Goal: Task Accomplishment & Management: Use online tool/utility

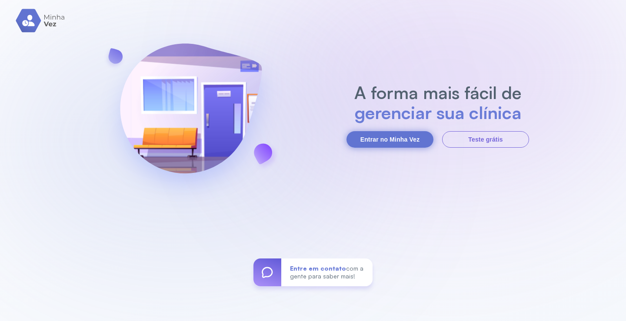
click at [391, 138] on button "Entrar no Minha Vez" at bounding box center [390, 139] width 87 height 17
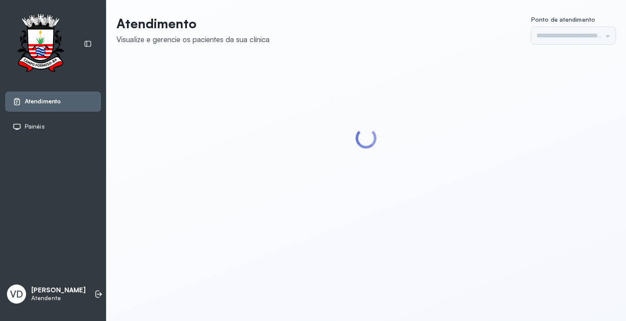
type input "*********"
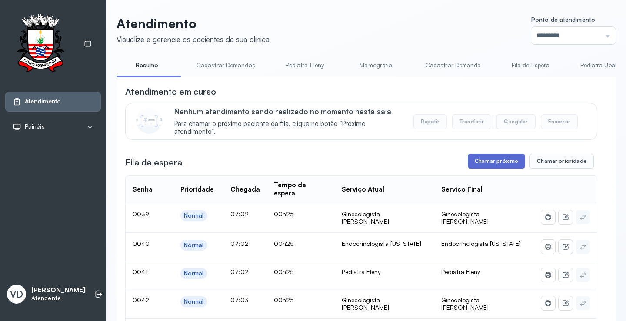
click at [493, 163] on button "Chamar próximo" at bounding box center [496, 161] width 57 height 15
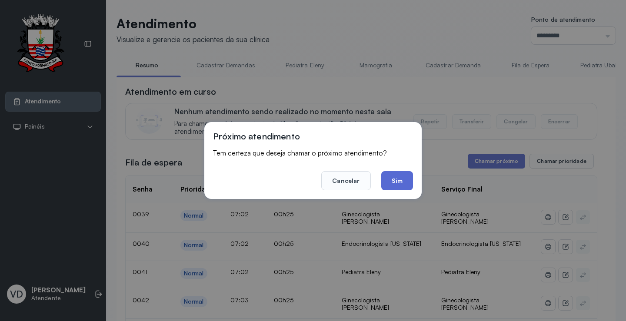
click at [387, 184] on button "Sim" at bounding box center [397, 180] width 32 height 19
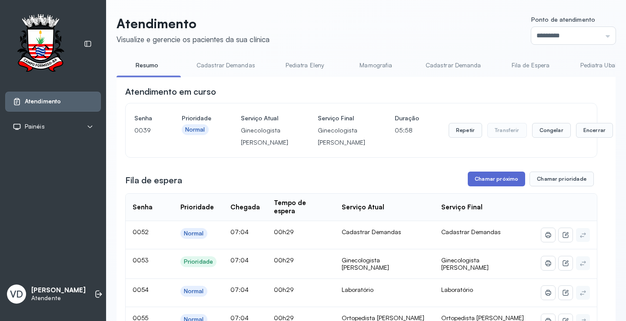
click at [475, 187] on button "Chamar próximo" at bounding box center [496, 179] width 57 height 15
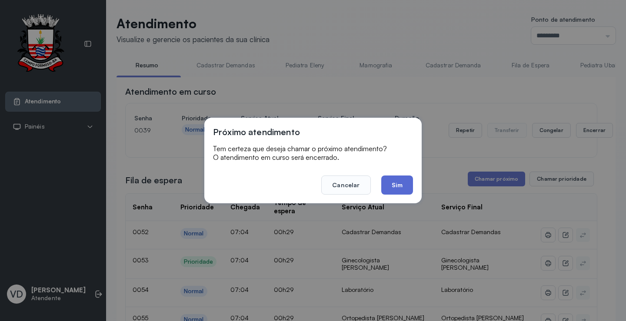
click at [400, 178] on button "Sim" at bounding box center [397, 185] width 32 height 19
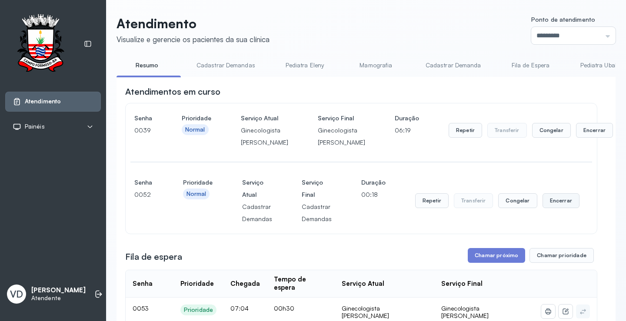
click at [558, 208] on button "Encerrar" at bounding box center [561, 200] width 37 height 15
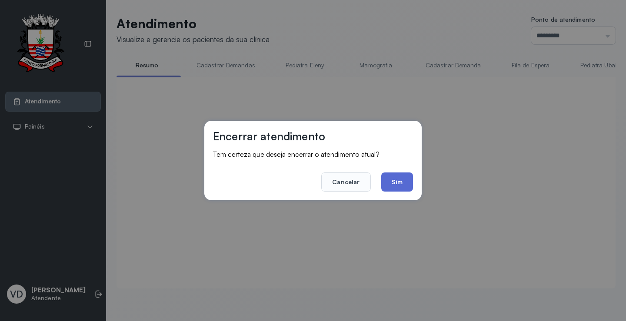
click at [391, 178] on button "Sim" at bounding box center [397, 182] width 32 height 19
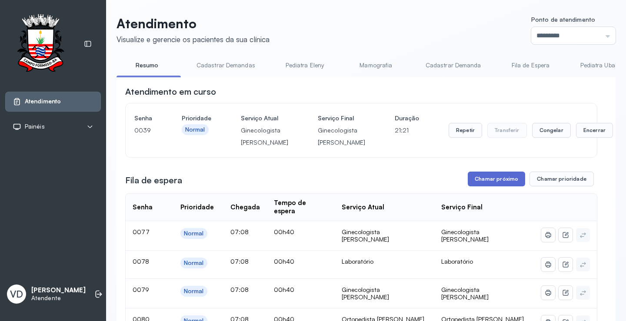
click at [481, 186] on button "Chamar próximo" at bounding box center [496, 179] width 57 height 15
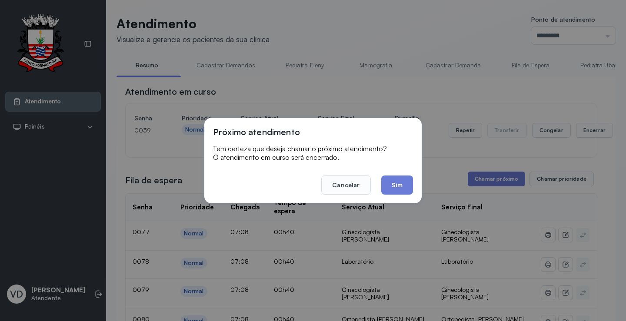
click at [382, 184] on button "Sim" at bounding box center [397, 185] width 32 height 19
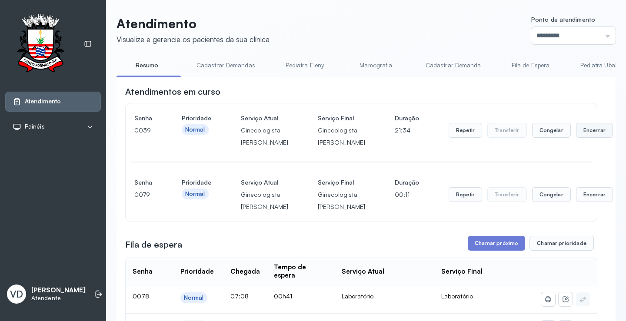
click at [576, 136] on button "Encerrar" at bounding box center [594, 130] width 37 height 15
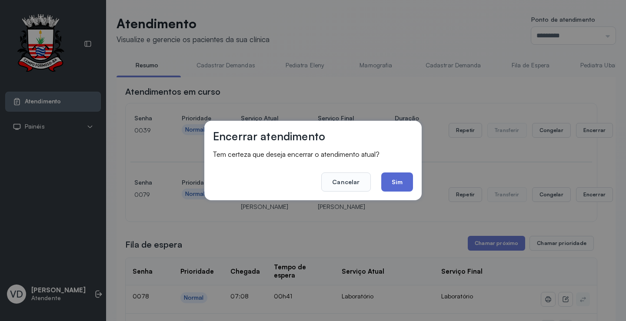
click at [406, 178] on button "Sim" at bounding box center [397, 182] width 32 height 19
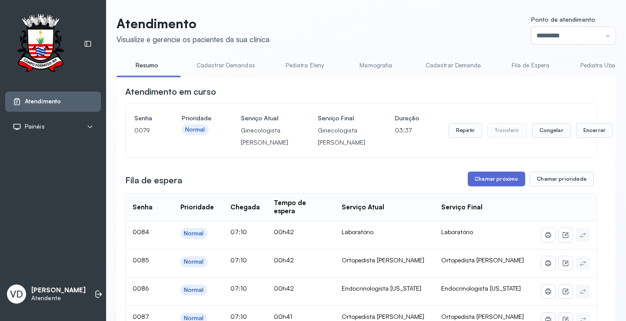
click at [498, 187] on button "Chamar próximo" at bounding box center [496, 179] width 57 height 15
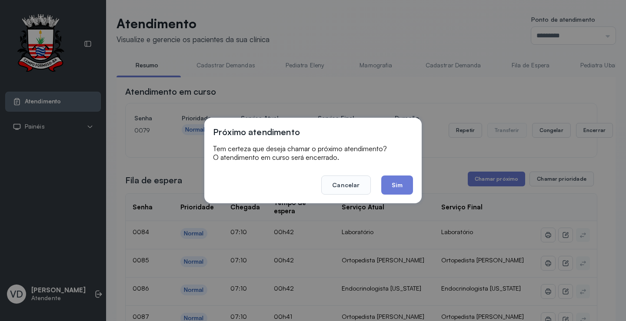
click at [402, 188] on button "Sim" at bounding box center [397, 185] width 32 height 19
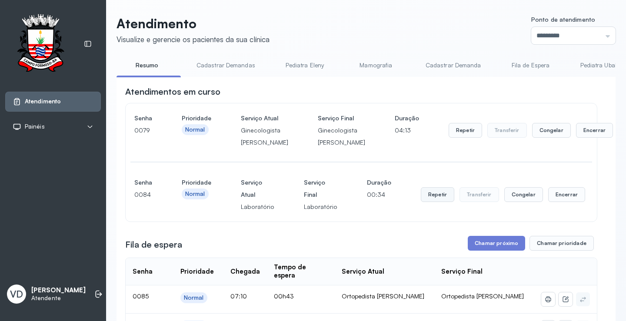
click at [436, 202] on button "Repetir" at bounding box center [437, 194] width 33 height 15
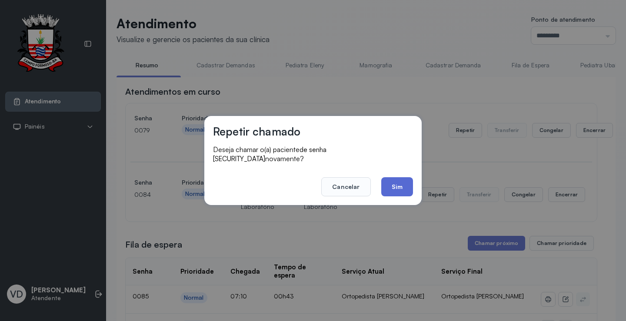
click at [397, 185] on button "Sim" at bounding box center [397, 186] width 32 height 19
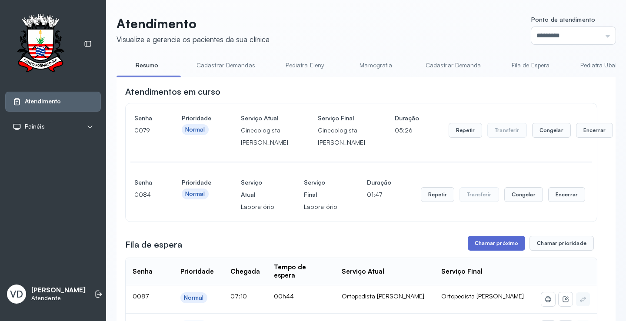
click at [484, 251] on button "Chamar próximo" at bounding box center [496, 243] width 57 height 15
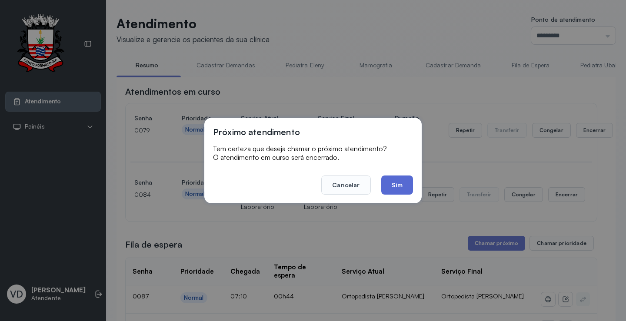
click at [405, 181] on button "Sim" at bounding box center [397, 185] width 32 height 19
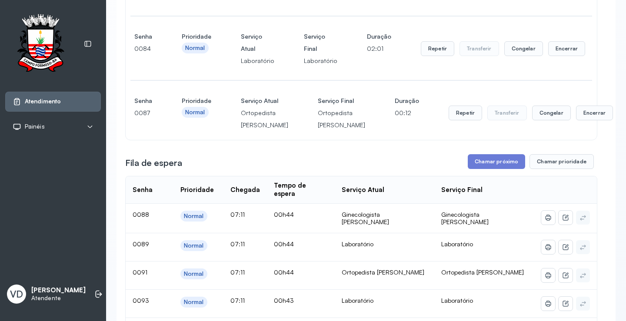
scroll to position [217, 0]
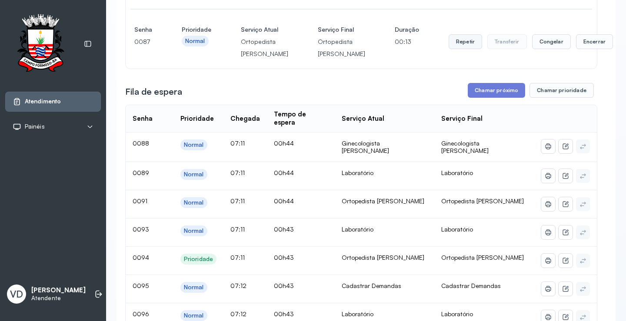
click at [449, 49] on button "Repetir" at bounding box center [465, 41] width 33 height 15
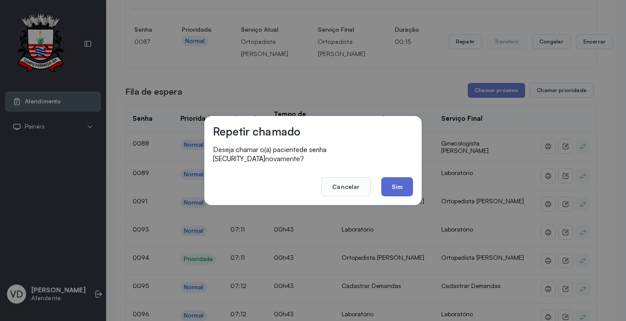
click at [402, 181] on button "Sim" at bounding box center [397, 186] width 32 height 19
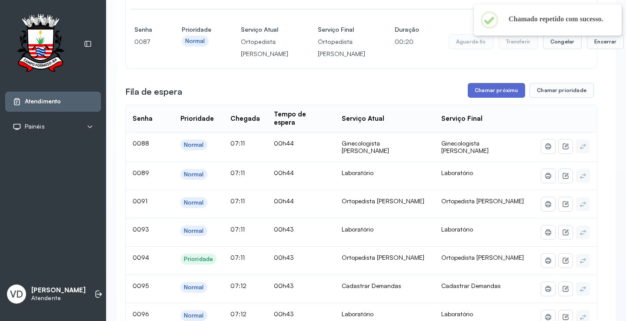
click at [487, 98] on button "Chamar próximo" at bounding box center [496, 90] width 57 height 15
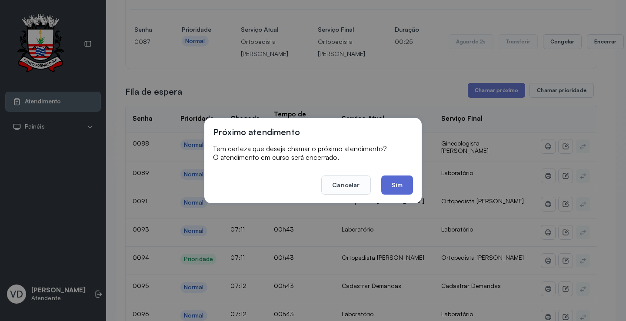
click at [392, 184] on button "Sim" at bounding box center [397, 185] width 32 height 19
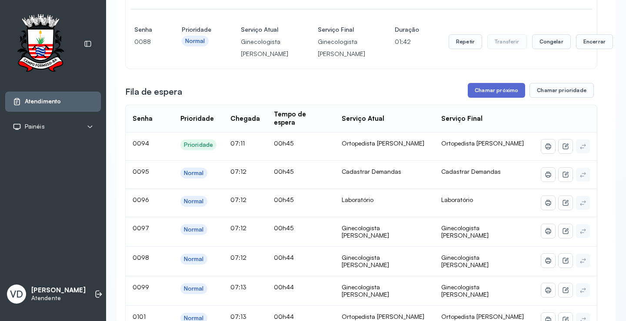
click at [481, 98] on button "Chamar próximo" at bounding box center [496, 90] width 57 height 15
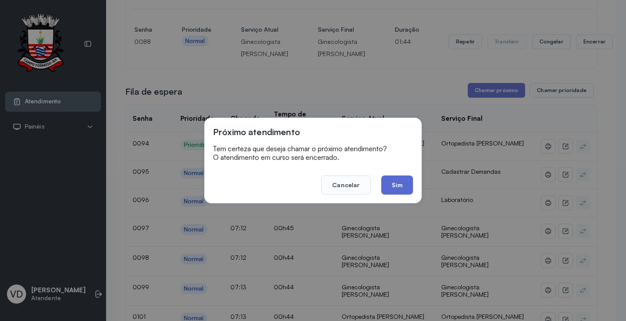
click at [392, 179] on button "Sim" at bounding box center [397, 185] width 32 height 19
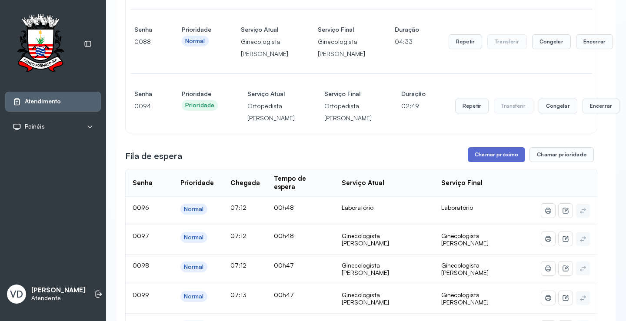
click at [497, 162] on button "Chamar próximo" at bounding box center [496, 154] width 57 height 15
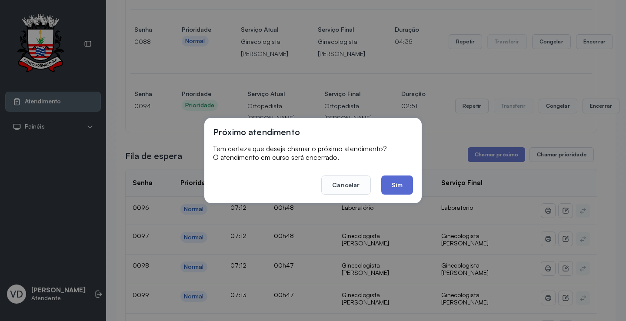
click at [409, 189] on button "Sim" at bounding box center [397, 185] width 32 height 19
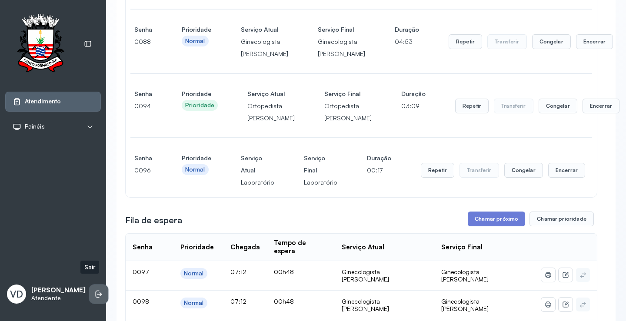
click at [89, 286] on li at bounding box center [98, 294] width 19 height 19
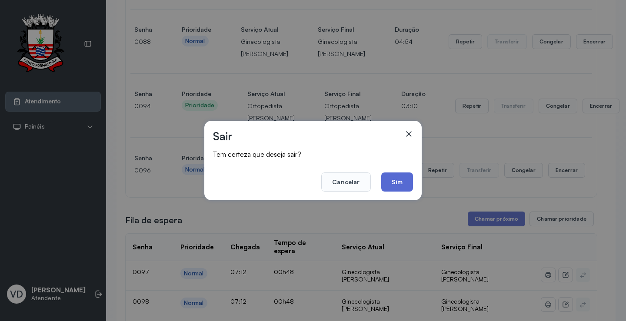
click at [398, 186] on button "Sim" at bounding box center [397, 182] width 32 height 19
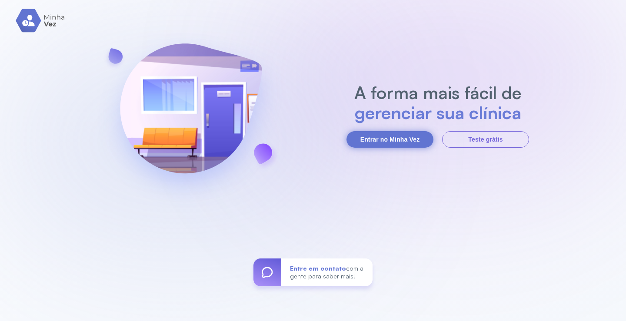
click at [395, 143] on button "Entrar no Minha Vez" at bounding box center [390, 139] width 87 height 17
click at [390, 136] on button "Entrar no Minha Vez" at bounding box center [390, 139] width 87 height 17
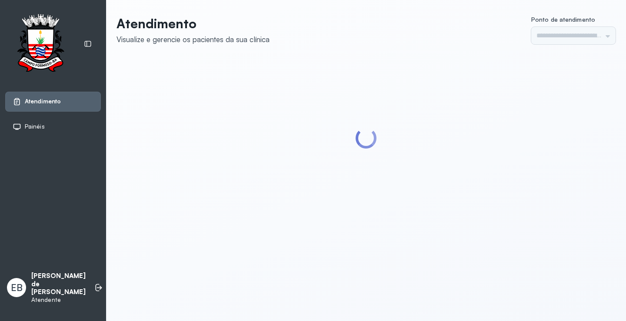
type input "*********"
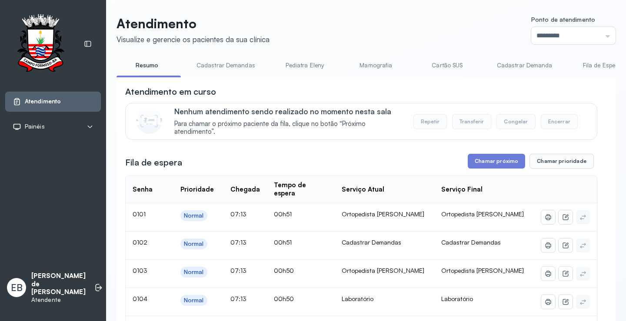
scroll to position [0, 0]
click at [497, 163] on button "Chamar próximo" at bounding box center [496, 160] width 57 height 15
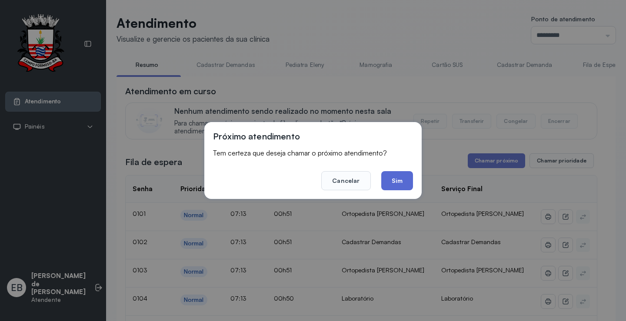
click at [404, 184] on button "Sim" at bounding box center [397, 180] width 32 height 19
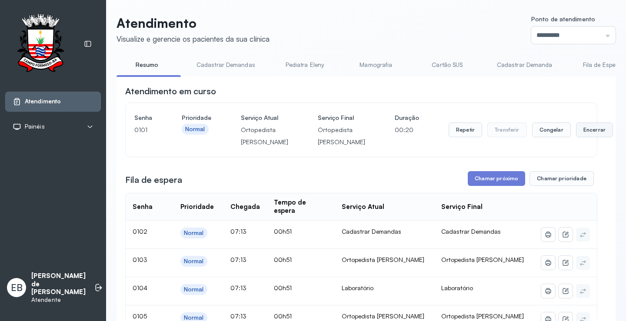
click at [576, 137] on button "Encerrar" at bounding box center [594, 130] width 37 height 15
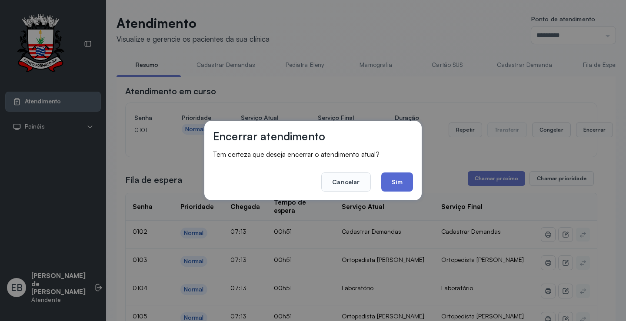
click at [392, 173] on button "Sim" at bounding box center [397, 182] width 32 height 19
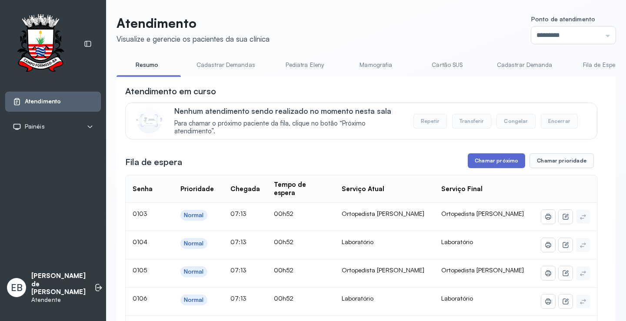
click at [506, 162] on button "Chamar próximo" at bounding box center [496, 160] width 57 height 15
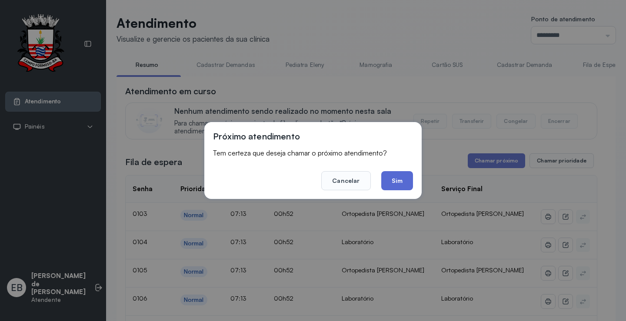
click at [395, 178] on button "Sim" at bounding box center [397, 180] width 32 height 19
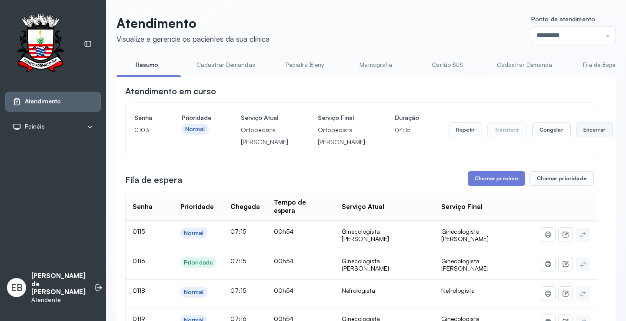
click at [576, 136] on button "Encerrar" at bounding box center [594, 130] width 37 height 15
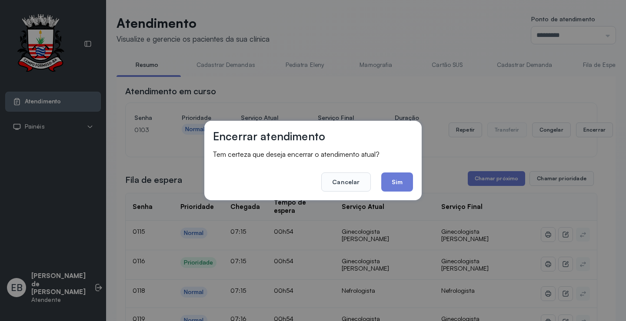
drag, startPoint x: 399, startPoint y: 177, endPoint x: 463, endPoint y: 196, distance: 66.1
click at [400, 177] on button "Sim" at bounding box center [397, 182] width 32 height 19
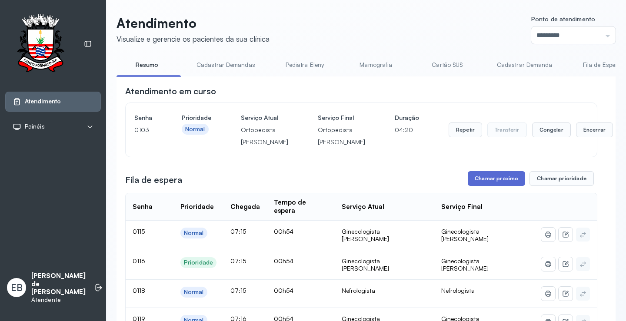
click at [489, 186] on button "Chamar próximo" at bounding box center [496, 178] width 57 height 15
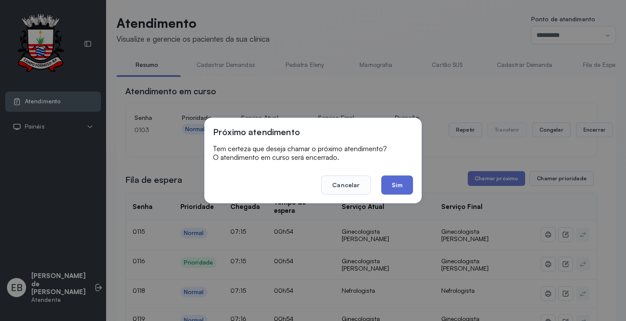
click at [399, 186] on button "Sim" at bounding box center [397, 185] width 32 height 19
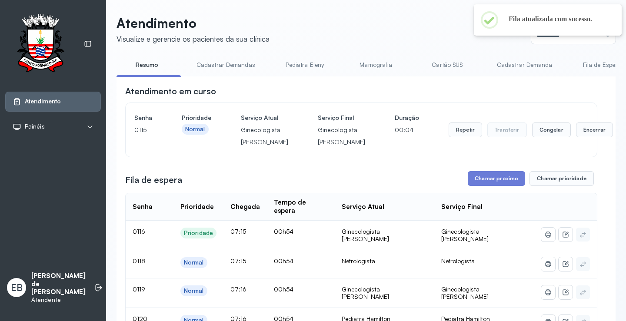
scroll to position [0, 0]
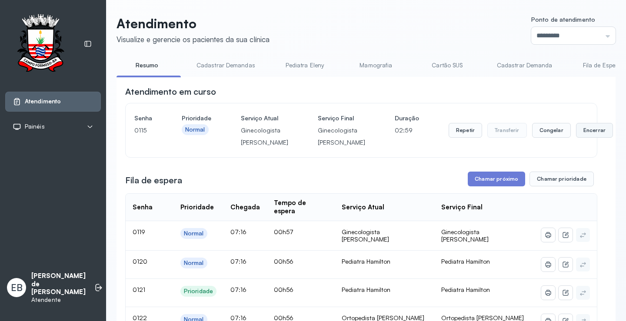
click at [576, 136] on button "Encerrar" at bounding box center [594, 130] width 37 height 15
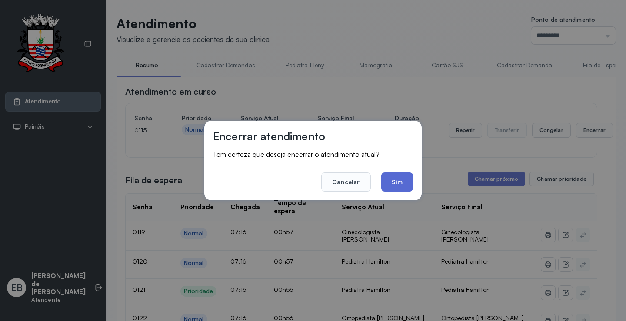
click at [401, 179] on button "Sim" at bounding box center [397, 182] width 32 height 19
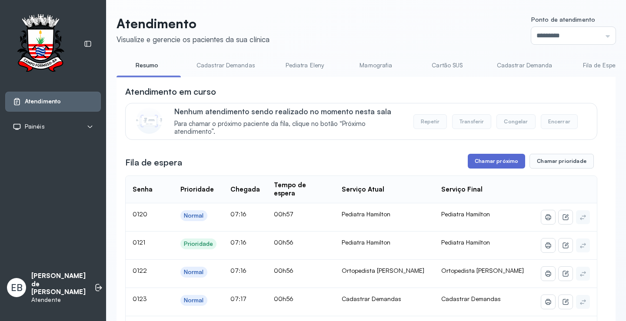
click at [487, 163] on button "Chamar próximo" at bounding box center [496, 161] width 57 height 15
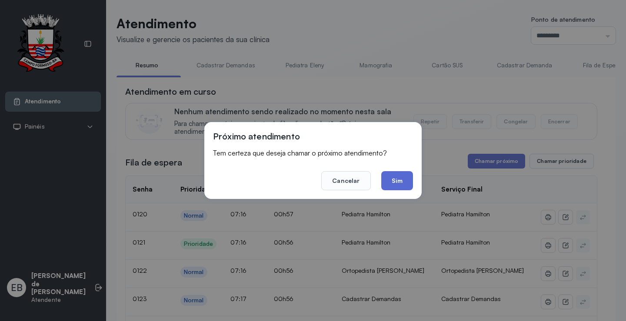
click at [407, 181] on button "Sim" at bounding box center [397, 180] width 32 height 19
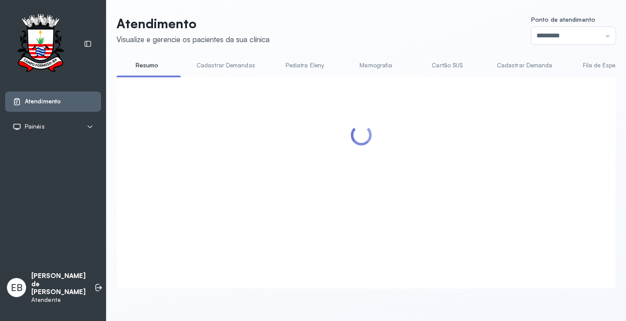
click at [546, 137] on div at bounding box center [361, 172] width 472 height 173
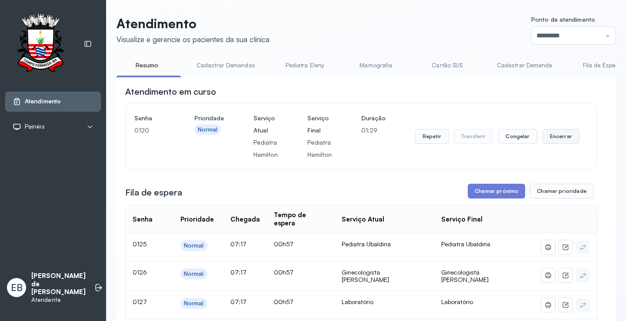
click at [564, 135] on button "Encerrar" at bounding box center [561, 136] width 37 height 15
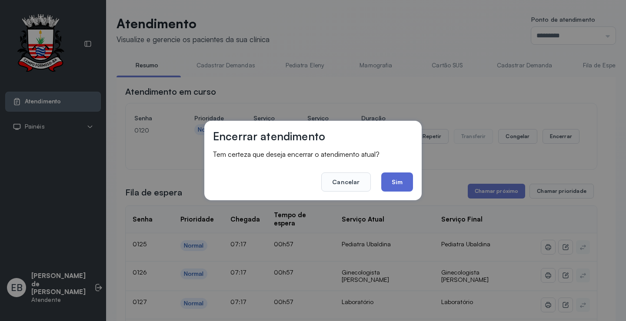
click at [397, 183] on button "Sim" at bounding box center [397, 182] width 32 height 19
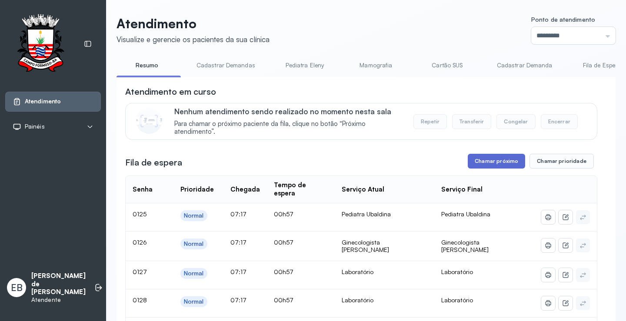
click at [488, 160] on button "Chamar próximo" at bounding box center [496, 161] width 57 height 15
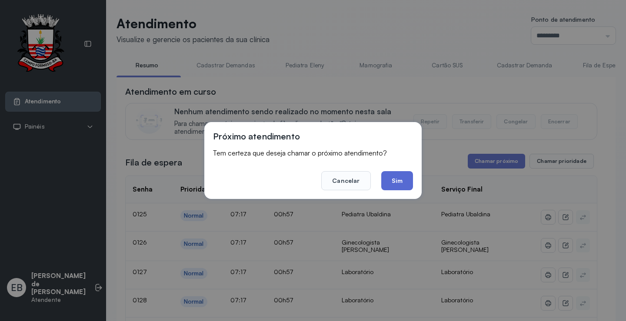
click at [400, 180] on button "Sim" at bounding box center [397, 180] width 32 height 19
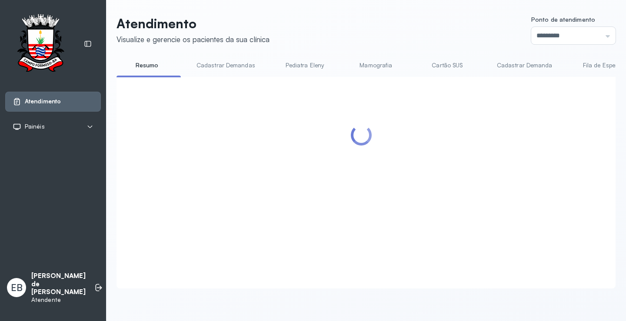
click at [559, 141] on div at bounding box center [361, 172] width 472 height 173
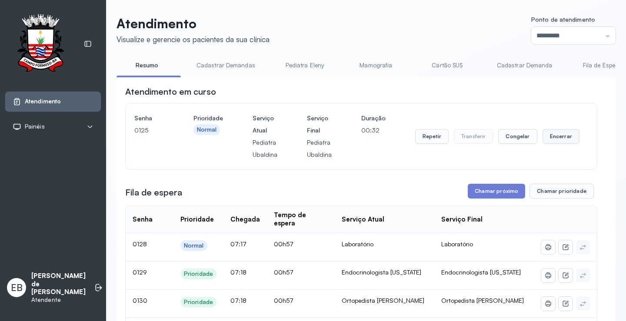
click at [550, 136] on button "Encerrar" at bounding box center [561, 136] width 37 height 15
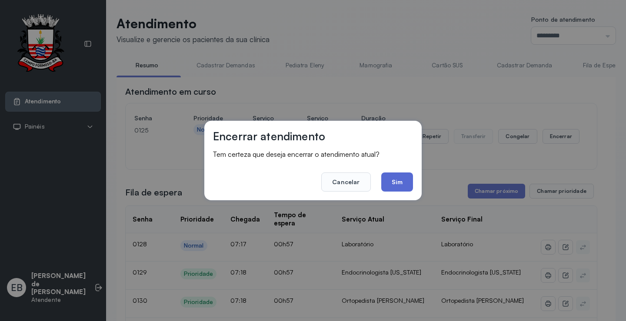
click at [404, 183] on button "Sim" at bounding box center [397, 182] width 32 height 19
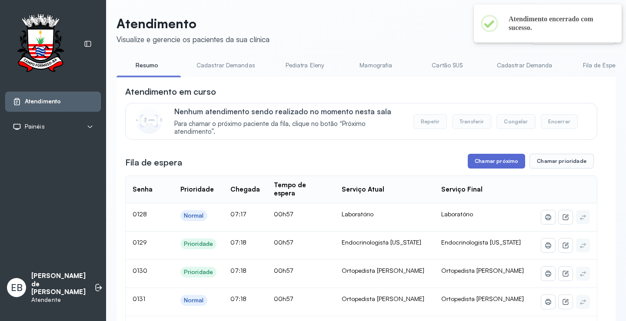
click at [487, 164] on button "Chamar próximo" at bounding box center [496, 161] width 57 height 15
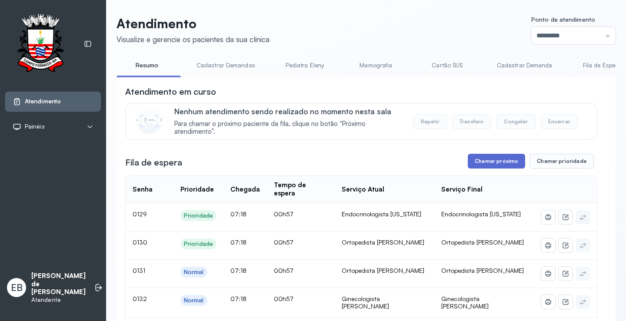
click at [490, 167] on button "Chamar próximo" at bounding box center [496, 161] width 57 height 15
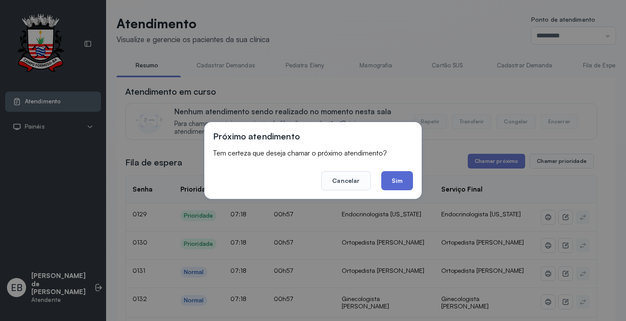
click at [407, 180] on button "Sim" at bounding box center [397, 180] width 32 height 19
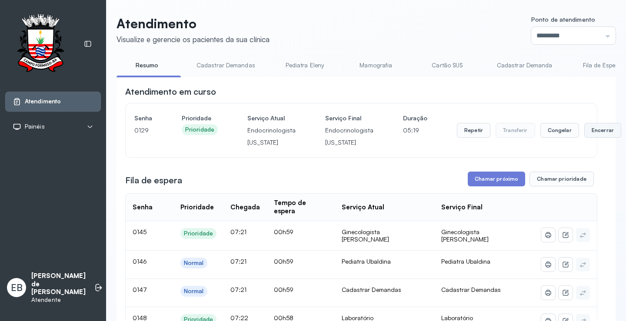
click at [594, 135] on button "Encerrar" at bounding box center [602, 130] width 37 height 15
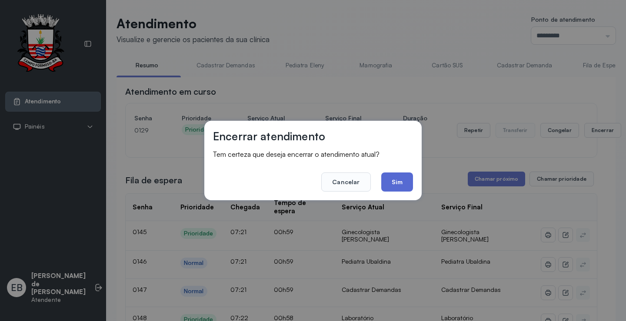
click at [407, 178] on button "Sim" at bounding box center [397, 182] width 32 height 19
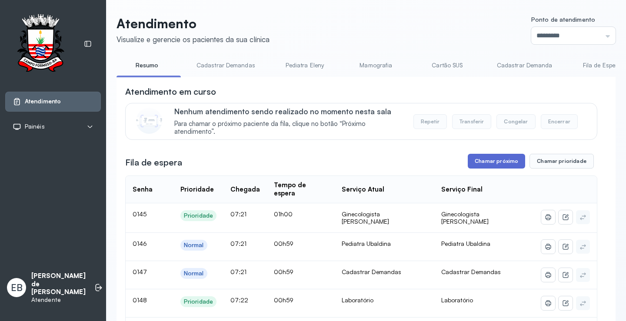
click at [499, 160] on button "Chamar próximo" at bounding box center [496, 161] width 57 height 15
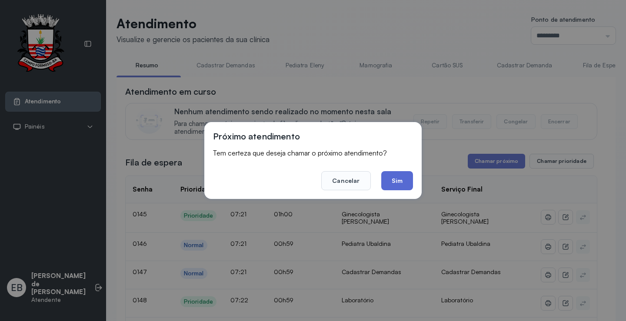
click at [403, 178] on button "Sim" at bounding box center [397, 180] width 32 height 19
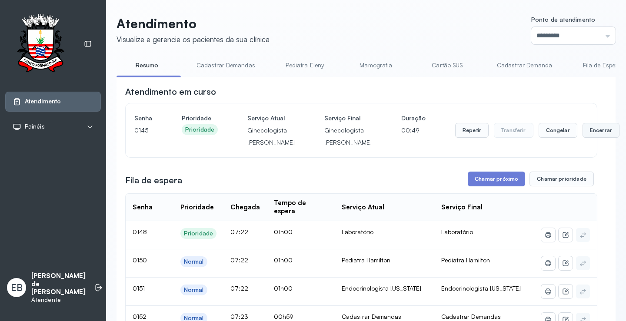
click at [583, 134] on button "Encerrar" at bounding box center [601, 130] width 37 height 15
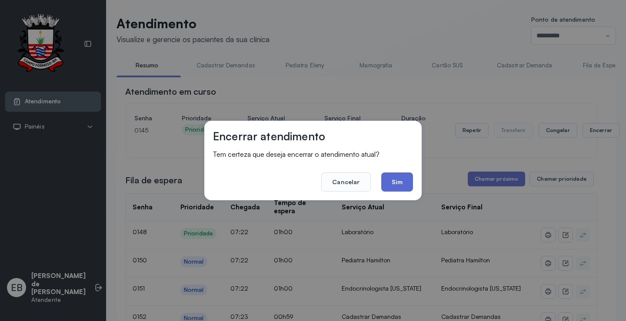
click at [408, 178] on button "Sim" at bounding box center [397, 182] width 32 height 19
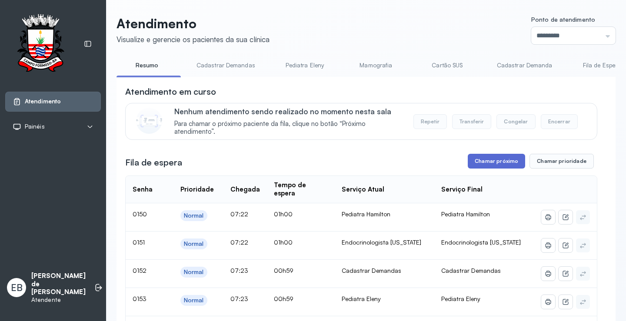
click at [496, 158] on button "Chamar próximo" at bounding box center [496, 161] width 57 height 15
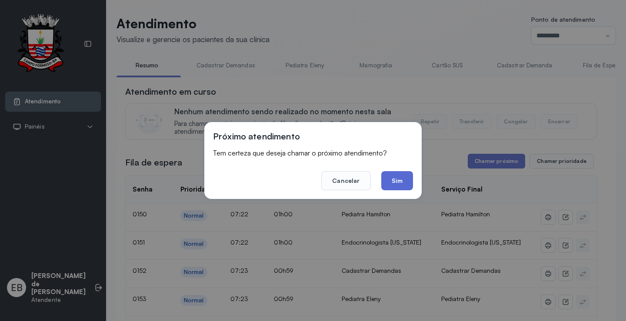
click at [406, 180] on button "Sim" at bounding box center [397, 180] width 32 height 19
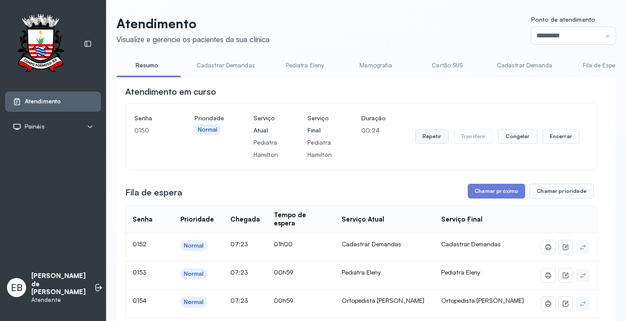
click at [423, 140] on button "Repetir" at bounding box center [431, 136] width 33 height 15
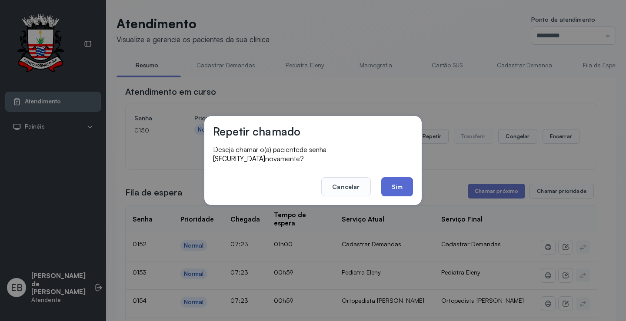
click at [398, 180] on button "Sim" at bounding box center [397, 186] width 32 height 19
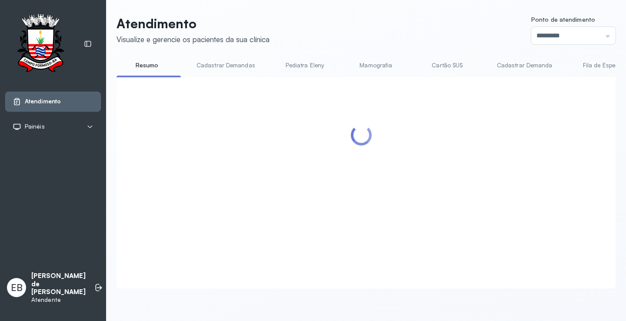
click at [559, 137] on div at bounding box center [361, 172] width 472 height 173
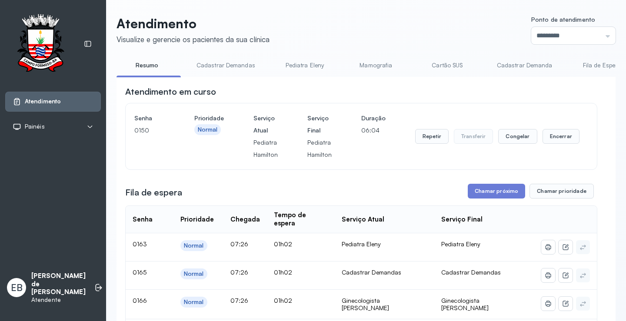
scroll to position [0, 0]
click at [550, 136] on button "Encerrar" at bounding box center [561, 136] width 37 height 15
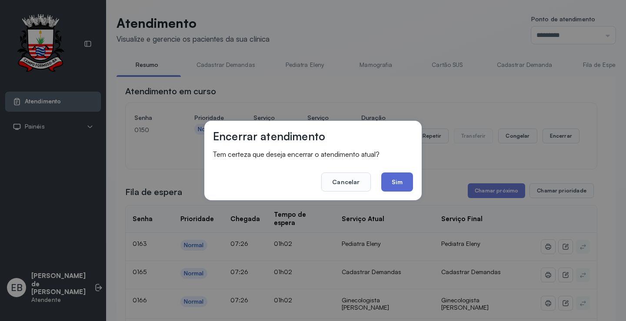
click at [397, 178] on button "Sim" at bounding box center [397, 182] width 32 height 19
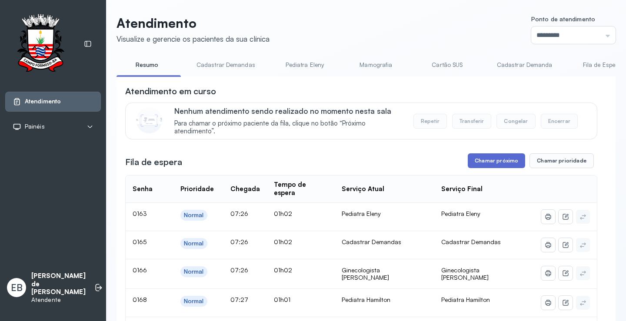
click at [499, 167] on button "Chamar próximo" at bounding box center [496, 160] width 57 height 15
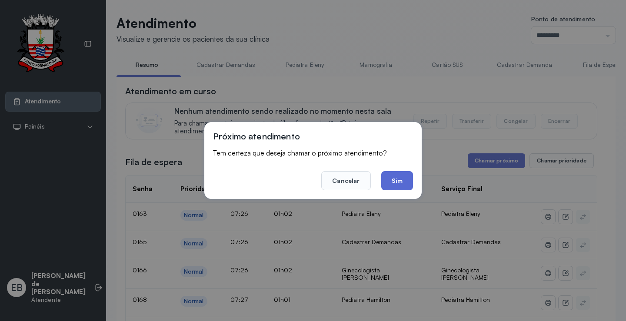
click at [392, 179] on button "Sim" at bounding box center [397, 180] width 32 height 19
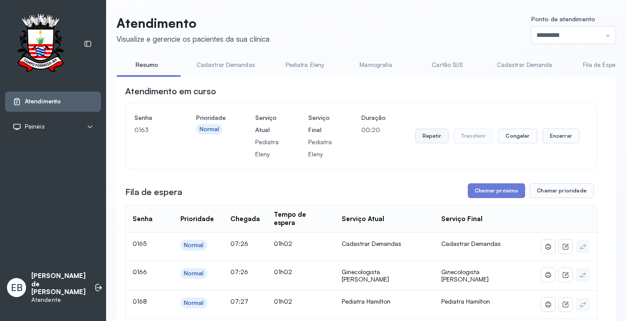
click at [428, 138] on button "Repetir" at bounding box center [431, 136] width 33 height 15
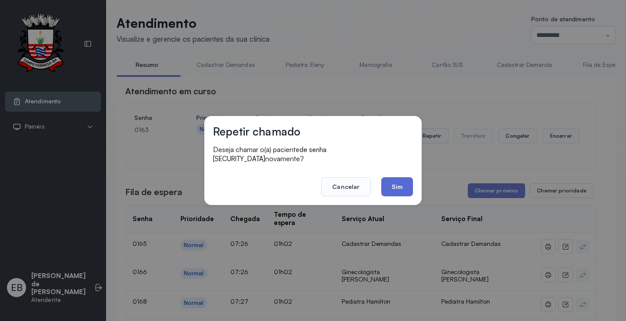
click at [389, 182] on button "Sim" at bounding box center [397, 186] width 32 height 19
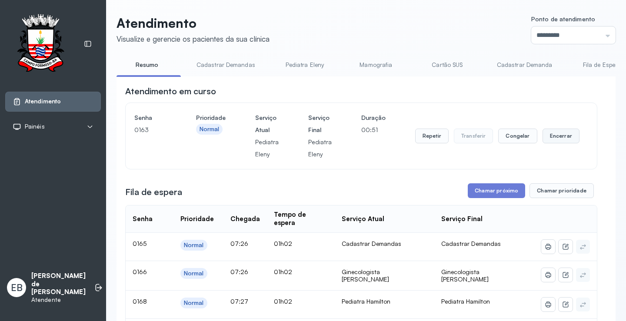
click at [554, 142] on button "Encerrar" at bounding box center [561, 136] width 37 height 15
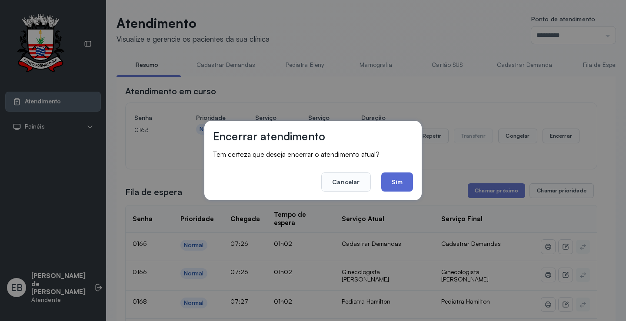
click at [399, 185] on button "Sim" at bounding box center [397, 182] width 32 height 19
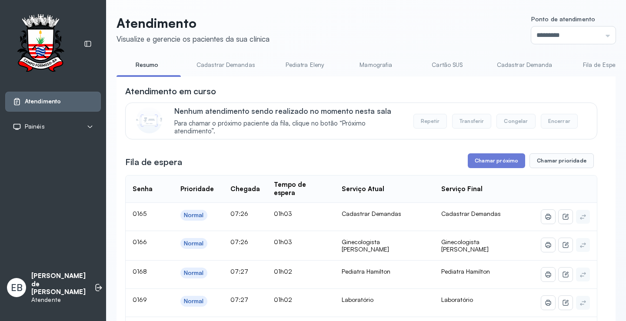
scroll to position [0, 0]
click at [490, 165] on button "Chamar próximo" at bounding box center [496, 161] width 57 height 15
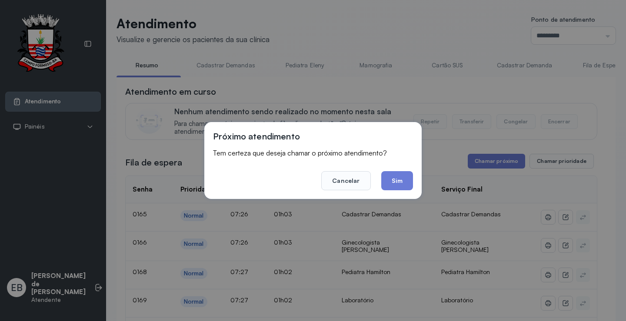
click at [414, 184] on div "Próximo atendimento Tem certeza que deseja chamar o próximo atendimento? Cancel…" at bounding box center [312, 160] width 217 height 77
click at [387, 179] on button "Sim" at bounding box center [397, 180] width 32 height 19
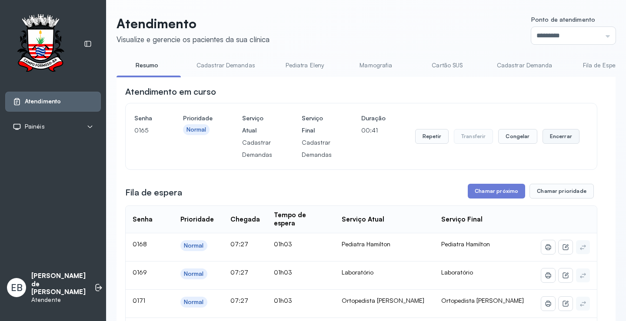
click at [549, 138] on button "Encerrar" at bounding box center [561, 136] width 37 height 15
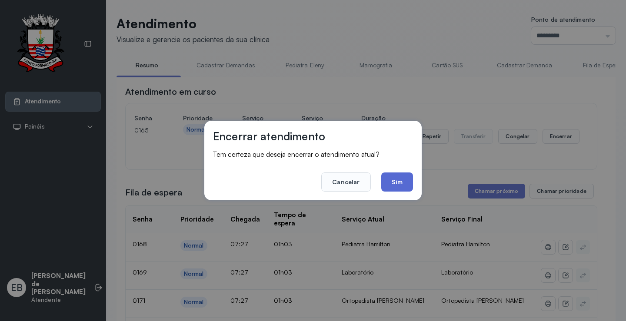
click at [405, 185] on button "Sim" at bounding box center [397, 182] width 32 height 19
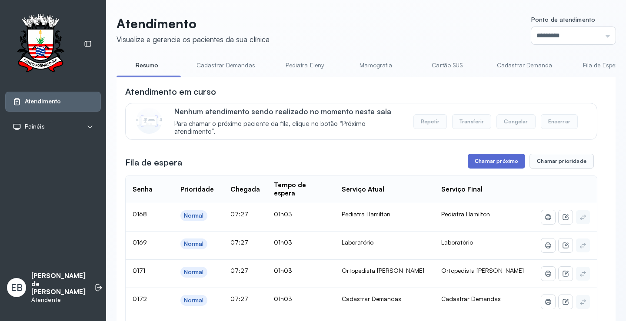
click at [498, 160] on button "Chamar próximo" at bounding box center [496, 161] width 57 height 15
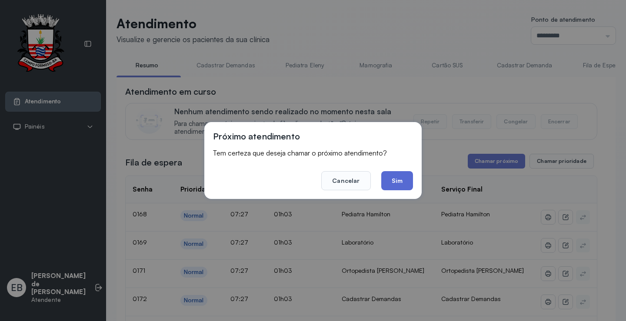
click at [399, 175] on button "Sim" at bounding box center [397, 180] width 32 height 19
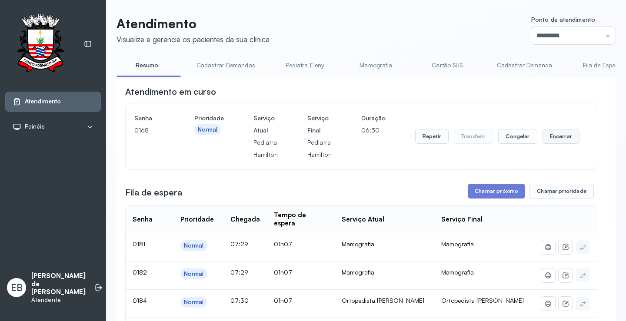
click at [551, 135] on button "Encerrar" at bounding box center [561, 136] width 37 height 15
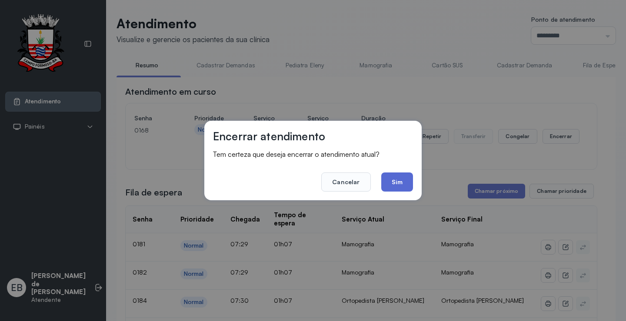
click at [393, 180] on button "Sim" at bounding box center [397, 182] width 32 height 19
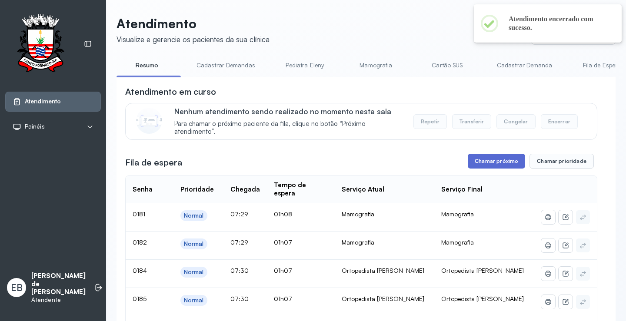
click at [488, 158] on button "Chamar próximo" at bounding box center [496, 161] width 57 height 15
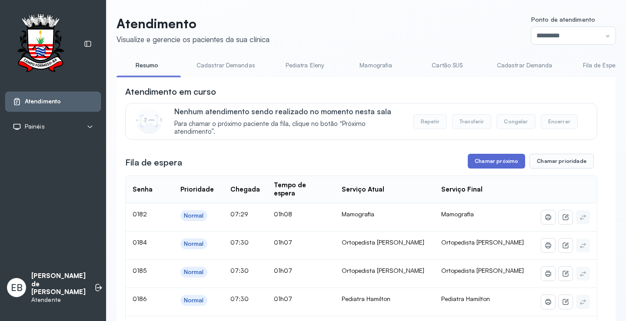
click at [489, 161] on button "Chamar próximo" at bounding box center [496, 161] width 57 height 15
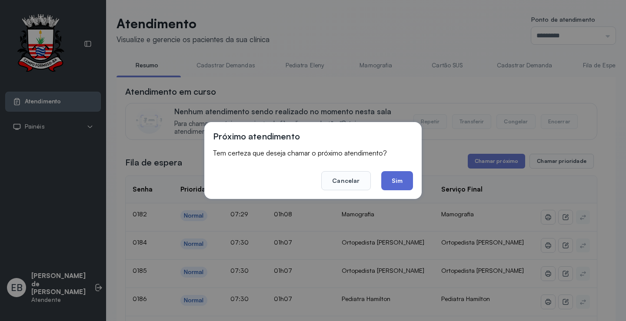
click at [403, 180] on button "Sim" at bounding box center [397, 180] width 32 height 19
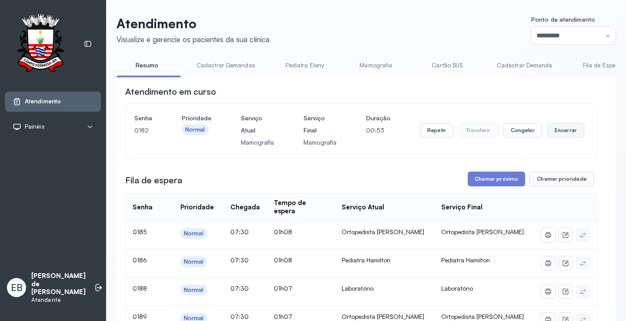
click at [558, 131] on button "Encerrar" at bounding box center [565, 130] width 37 height 15
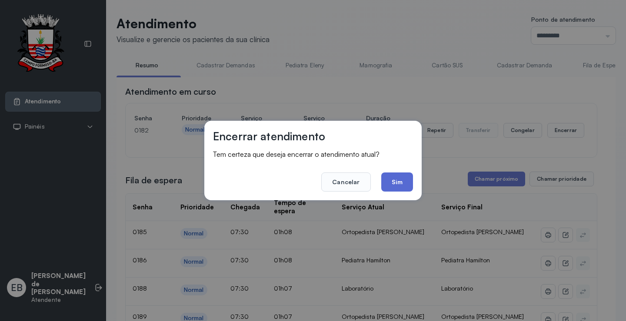
click at [404, 181] on button "Sim" at bounding box center [397, 182] width 32 height 19
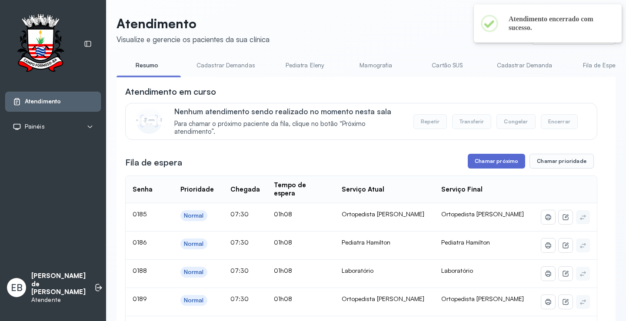
click at [497, 160] on button "Chamar próximo" at bounding box center [496, 161] width 57 height 15
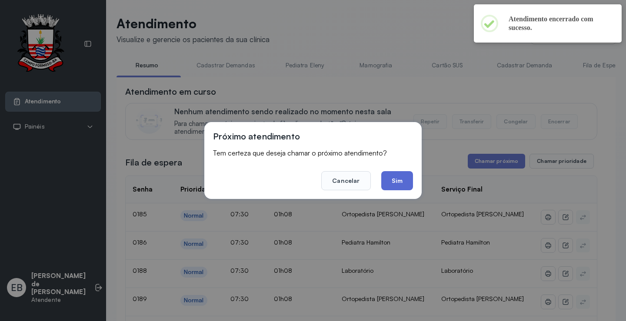
click at [404, 179] on button "Sim" at bounding box center [397, 180] width 32 height 19
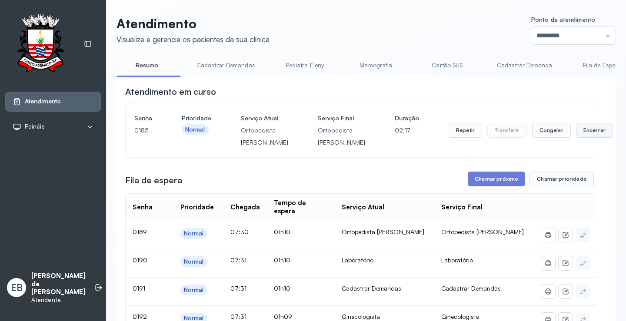
click at [576, 134] on button "Encerrar" at bounding box center [594, 130] width 37 height 15
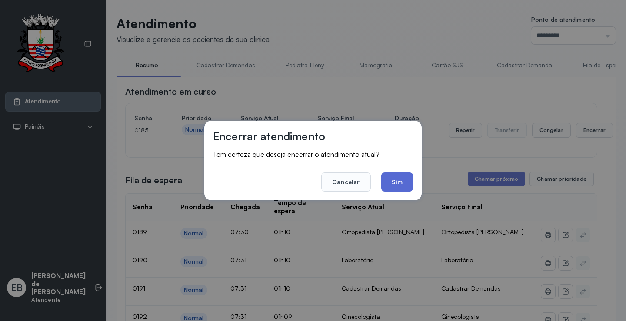
click at [399, 180] on button "Sim" at bounding box center [397, 182] width 32 height 19
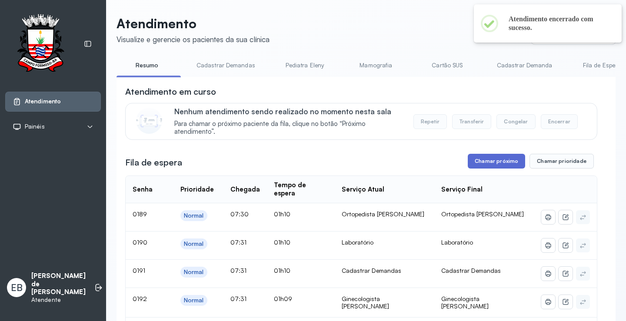
click at [489, 160] on button "Chamar próximo" at bounding box center [496, 161] width 57 height 15
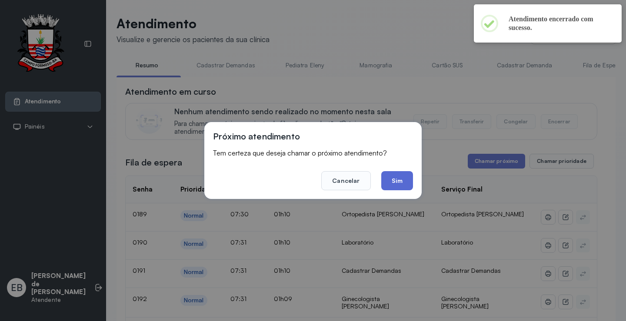
click at [400, 182] on button "Sim" at bounding box center [397, 180] width 32 height 19
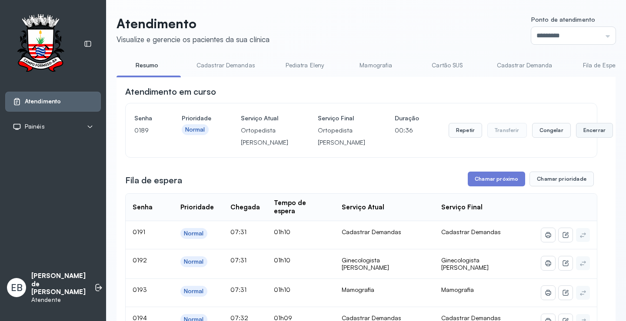
click at [576, 138] on button "Encerrar" at bounding box center [594, 130] width 37 height 15
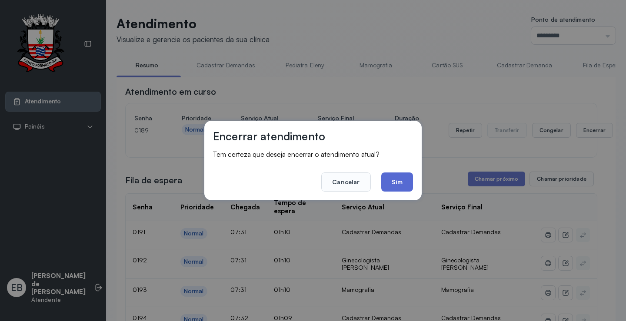
click at [401, 176] on button "Sim" at bounding box center [397, 182] width 32 height 19
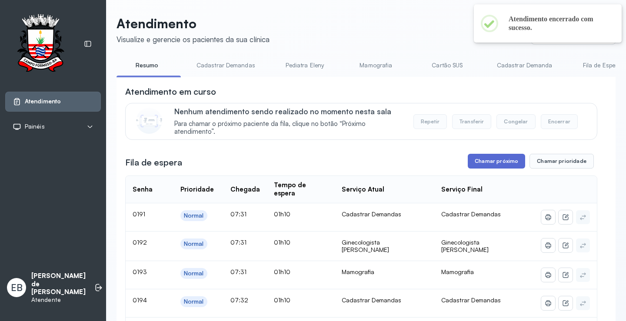
click at [483, 167] on button "Chamar próximo" at bounding box center [496, 161] width 57 height 15
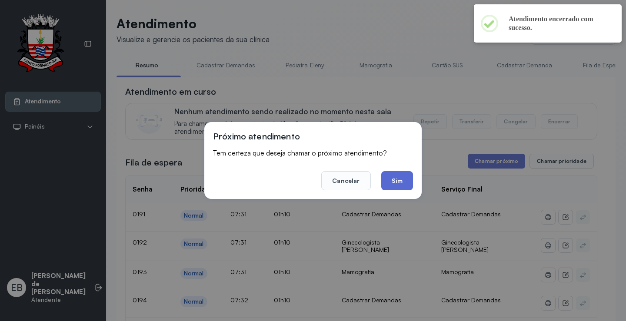
click at [400, 184] on button "Sim" at bounding box center [397, 180] width 32 height 19
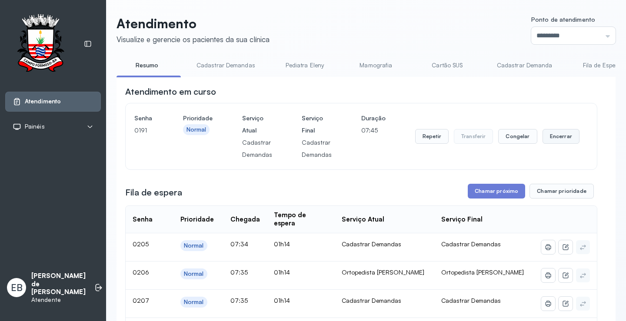
click at [547, 138] on button "Encerrar" at bounding box center [561, 136] width 37 height 15
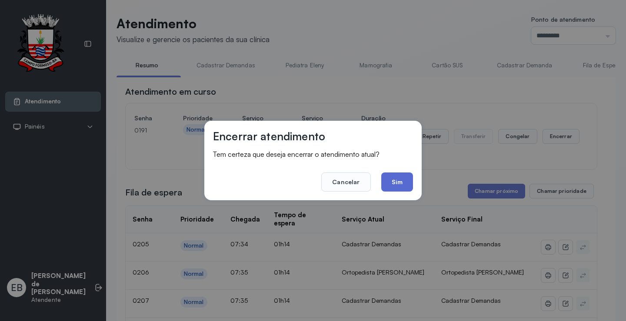
click at [401, 183] on button "Sim" at bounding box center [397, 182] width 32 height 19
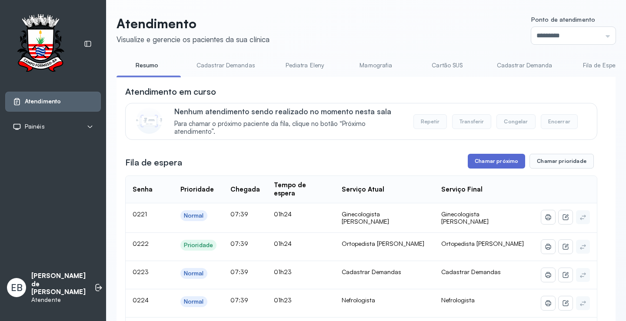
click at [494, 163] on button "Chamar próximo" at bounding box center [496, 161] width 57 height 15
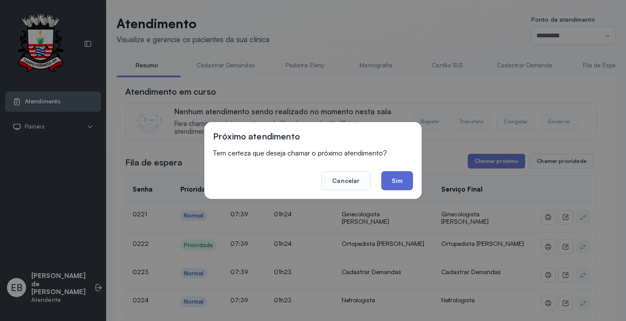
click at [400, 176] on button "Sim" at bounding box center [397, 180] width 32 height 19
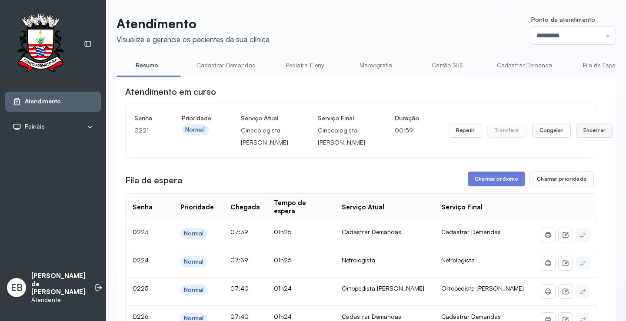
click at [576, 138] on button "Encerrar" at bounding box center [594, 130] width 37 height 15
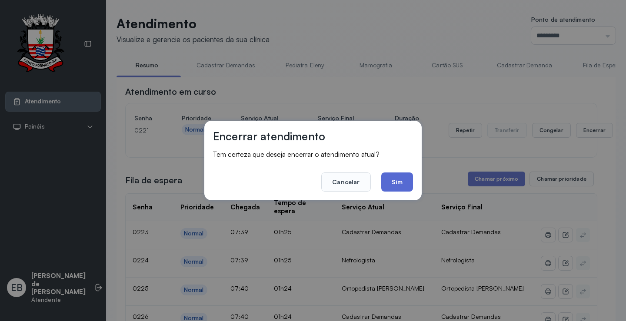
click at [400, 182] on button "Sim" at bounding box center [397, 182] width 32 height 19
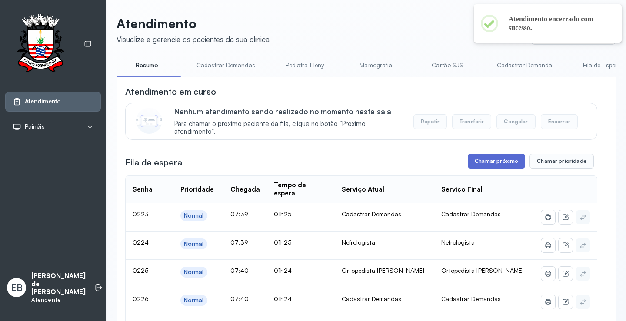
click at [490, 165] on button "Chamar próximo" at bounding box center [496, 161] width 57 height 15
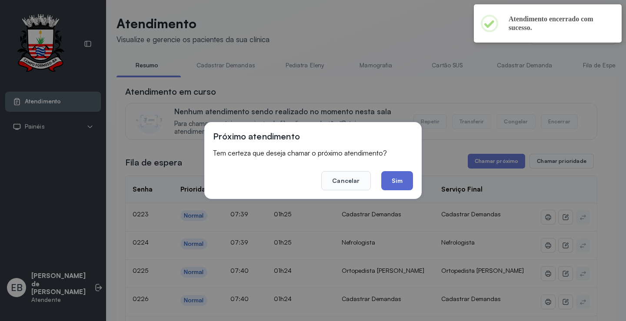
click at [397, 182] on button "Sim" at bounding box center [397, 180] width 32 height 19
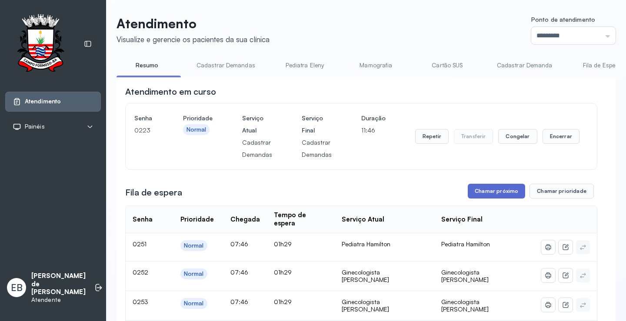
click at [500, 191] on button "Chamar próximo" at bounding box center [496, 191] width 57 height 15
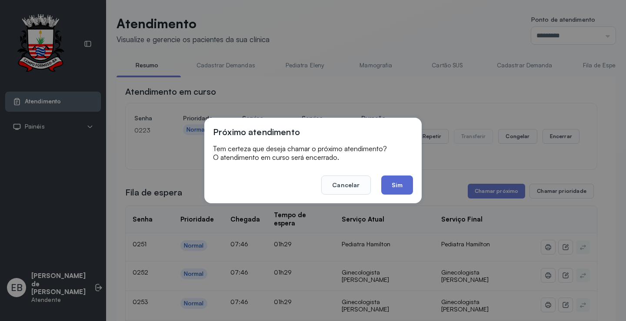
click at [390, 185] on button "Sim" at bounding box center [397, 185] width 32 height 19
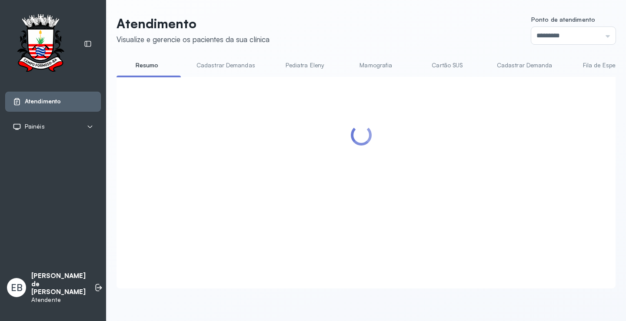
click at [548, 215] on div at bounding box center [361, 172] width 472 height 173
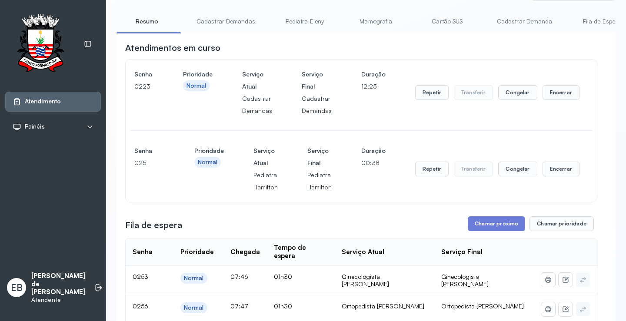
scroll to position [87, 0]
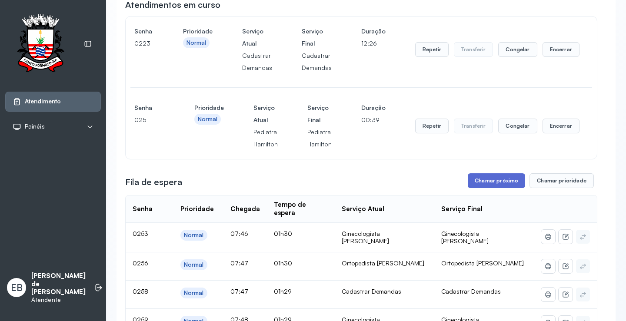
click at [499, 180] on button "Chamar próximo" at bounding box center [496, 180] width 57 height 15
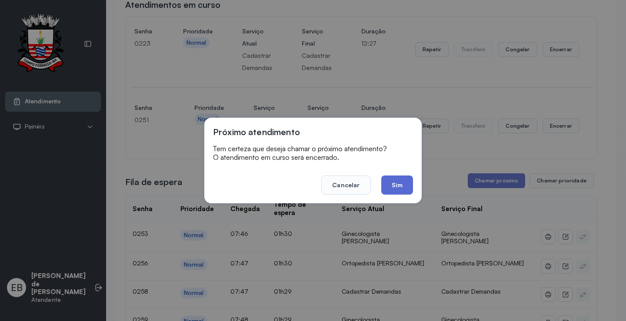
click at [397, 192] on button "Sim" at bounding box center [397, 185] width 32 height 19
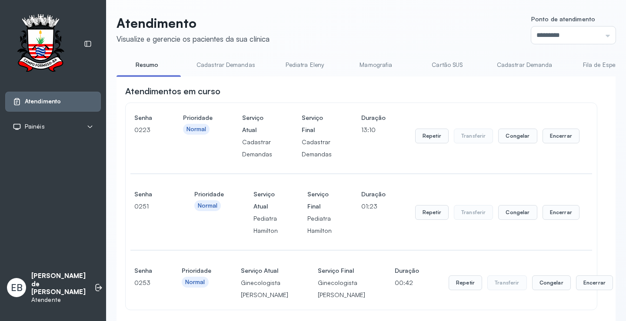
scroll to position [174, 0]
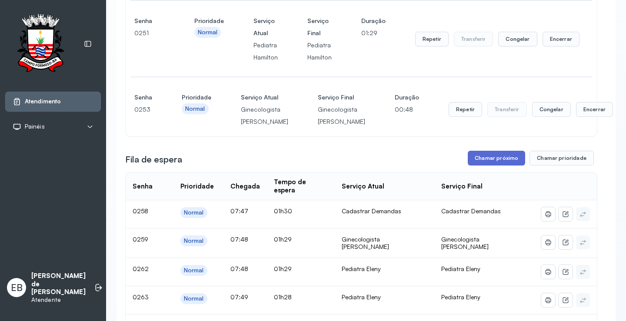
click at [506, 166] on button "Chamar próximo" at bounding box center [496, 158] width 57 height 15
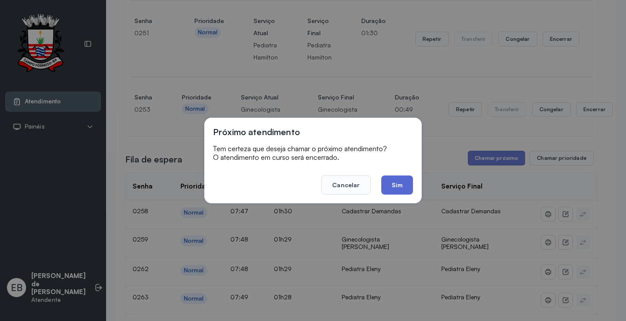
click at [404, 184] on button "Sim" at bounding box center [397, 185] width 32 height 19
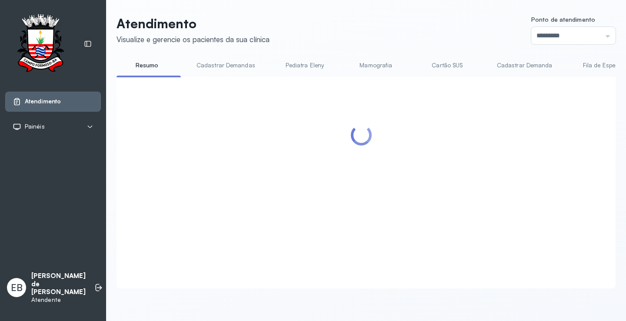
scroll to position [0, 0]
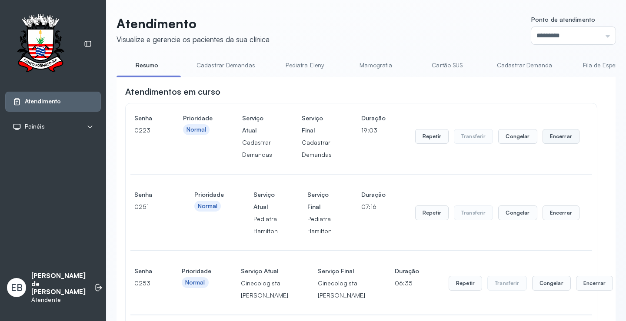
click at [551, 140] on button "Encerrar" at bounding box center [561, 136] width 37 height 15
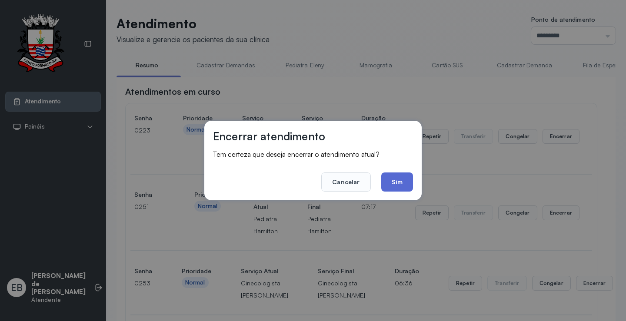
click at [401, 184] on button "Sim" at bounding box center [397, 182] width 32 height 19
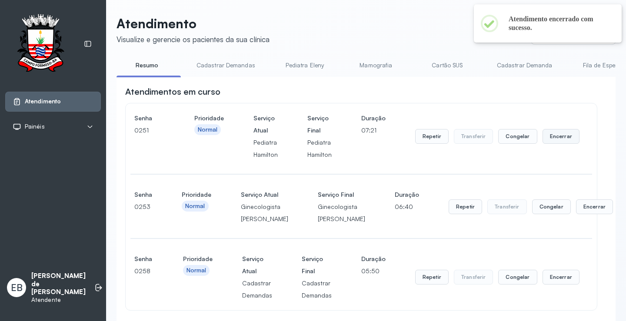
click at [547, 141] on button "Encerrar" at bounding box center [561, 136] width 37 height 15
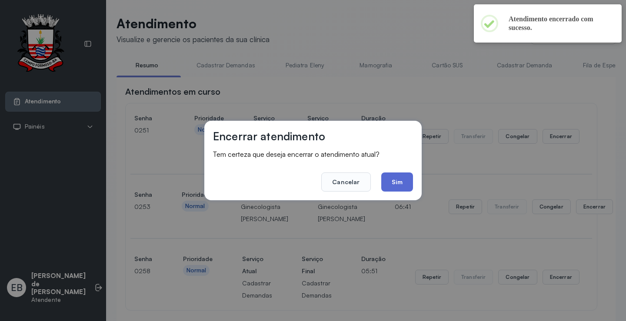
click at [412, 180] on button "Sim" at bounding box center [397, 182] width 32 height 19
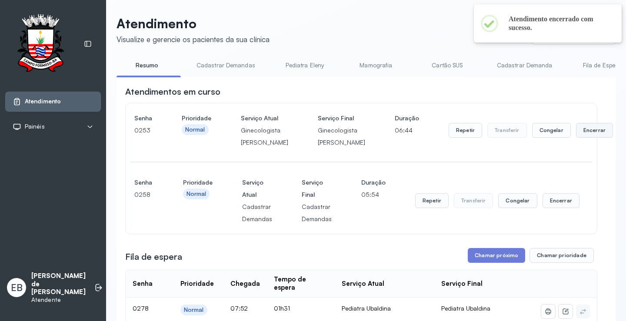
click at [576, 134] on button "Encerrar" at bounding box center [594, 130] width 37 height 15
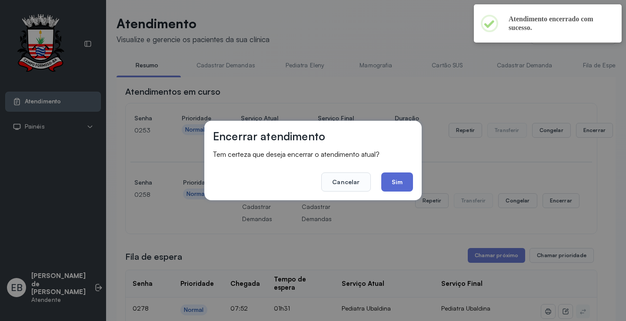
click at [395, 182] on button "Sim" at bounding box center [397, 182] width 32 height 19
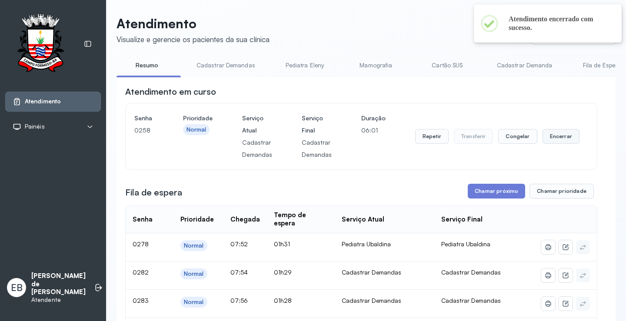
click at [553, 142] on button "Encerrar" at bounding box center [561, 136] width 37 height 15
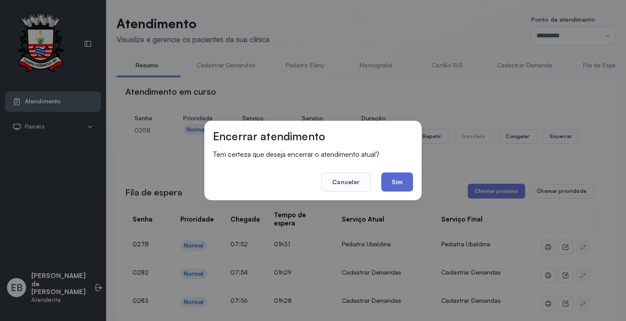
click at [408, 180] on button "Sim" at bounding box center [397, 182] width 32 height 19
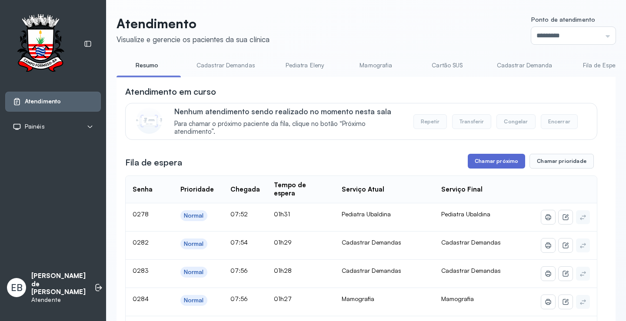
click at [494, 165] on button "Chamar próximo" at bounding box center [496, 161] width 57 height 15
click at [484, 163] on button "Chamar próximo" at bounding box center [496, 161] width 57 height 15
click button "Sim"
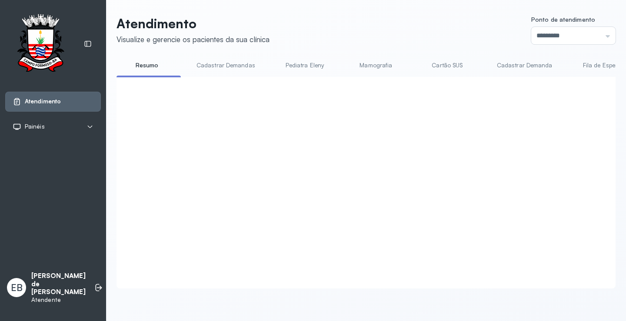
click button "Encerrar"
click button "Sim"
click button "Chamar próximo"
click button "Sim"
click button "Encerrar"
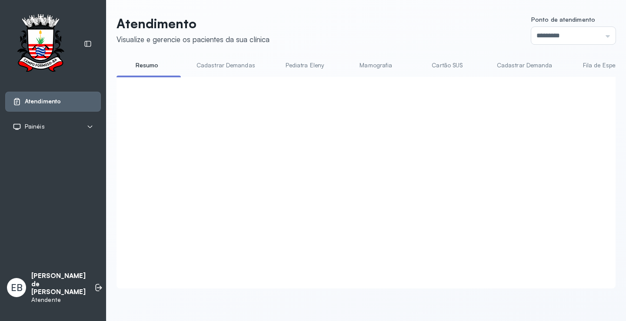
click button "Sim"
click button "Chamar próximo"
click button "Sim"
click button "Encerrar"
click button "Sim"
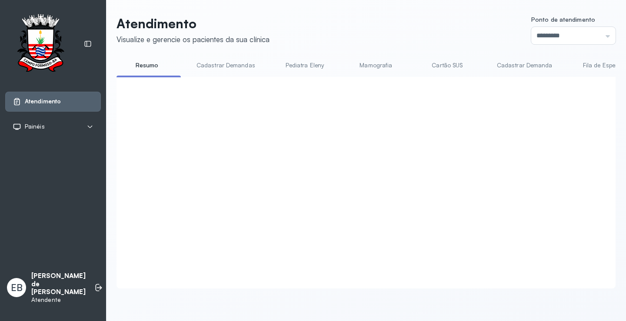
click button "Chamar próximo"
click button "Sim"
click button "Encerrar"
click button "Sim"
click button "Chamar próximo"
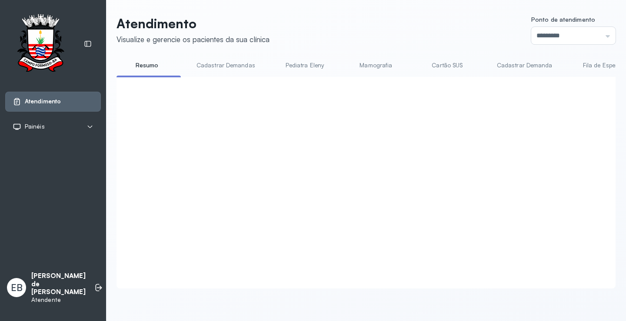
click button "Sim"
click button "Encerrar"
click button "Sim"
click button "Chamar próximo"
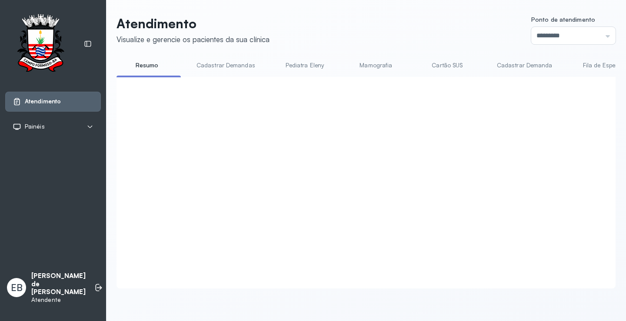
click button "Sim"
click button "Encerrar"
click button "Sim"
click button "Chamar próximo"
click button "Sim"
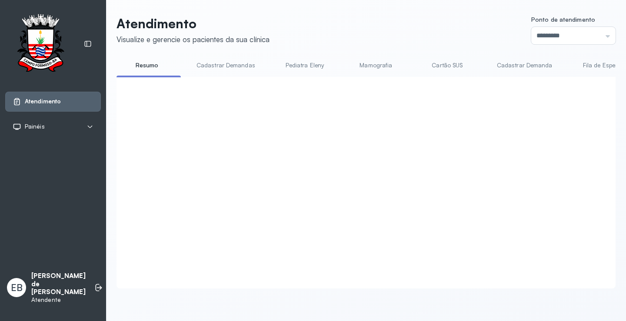
scroll to position [0, 0]
click button "Chamar próximo"
click button "Sim"
click button "Encerrar"
click button "Sim"
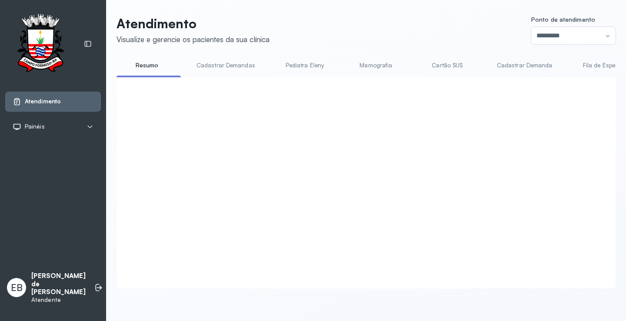
click button "Chamar próximo"
click button "Sim"
click button "Encerrar"
click button "Sim"
click button "Chamar próximo"
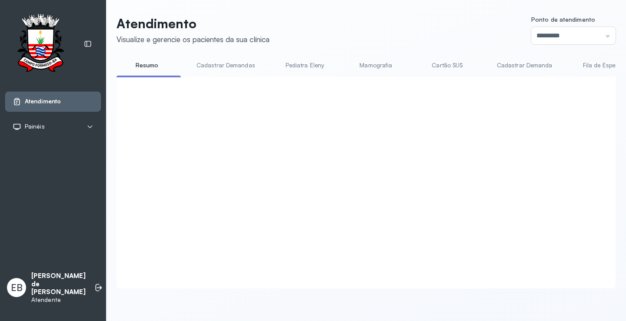
click button "Sim"
click button "Encerrar"
click button "Sim"
click button "Chamar próximo"
click button "Sim"
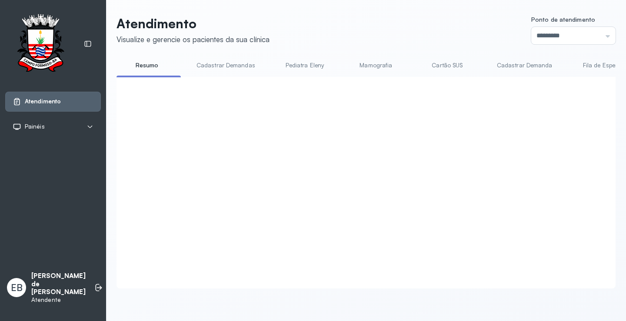
click button "Chamar próximo"
click button "Sim"
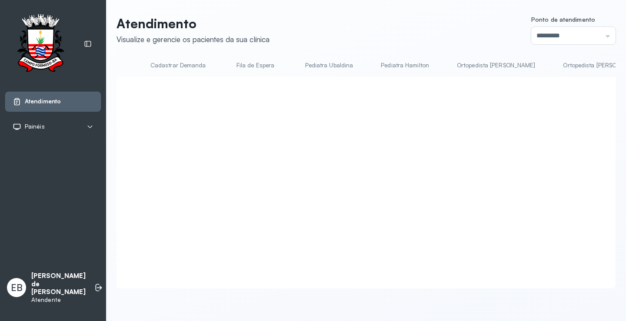
scroll to position [0, 348]
click at [307, 64] on link "Pediatra Ubaldina" at bounding box center [328, 65] width 66 height 14
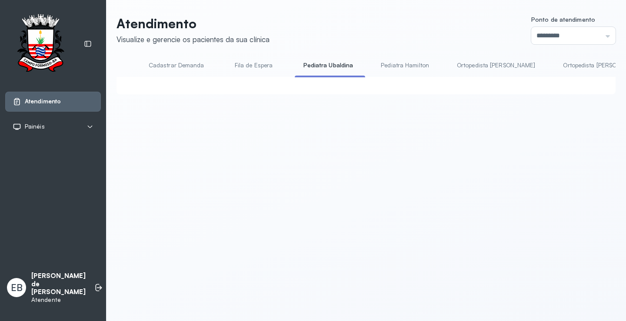
click button "Chamar próximo"
click at [160, 64] on link "Cadastrar Demanda" at bounding box center [176, 65] width 73 height 14
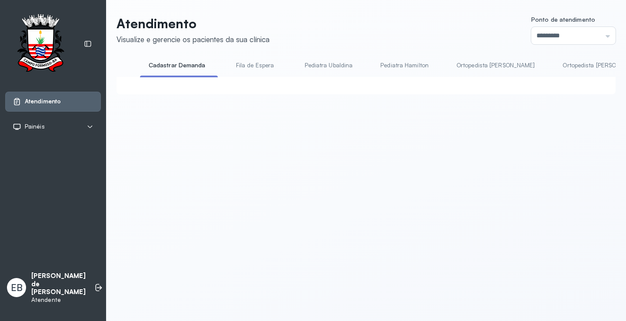
scroll to position [87, 0]
click button "Chamar próximo"
click button "Sim"
click button "Chamar próximo"
click button "Sim"
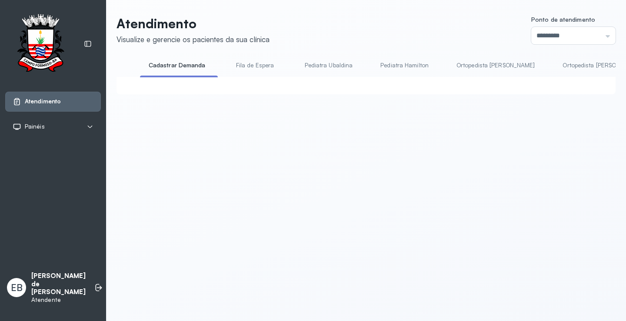
scroll to position [0, 0]
click button "Chamar próximo"
click button "Sim"
click button "Chamar próximo"
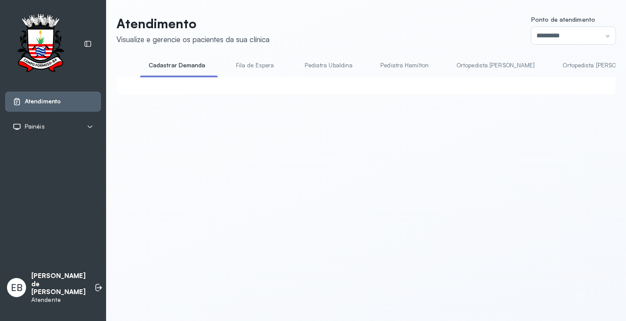
click button "Sim"
click button "Chamar próximo"
click button "Sim"
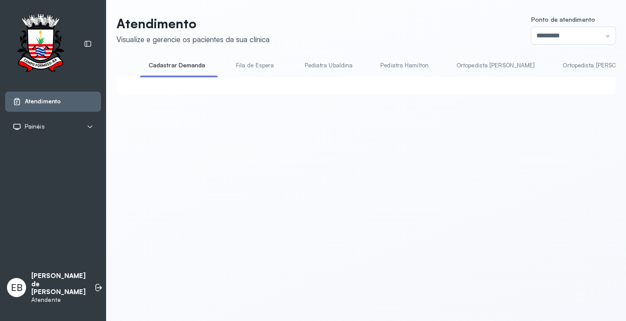
click button "Chamar próximo"
click button "Sim"
click button "Chamar próximo"
click button "Sim"
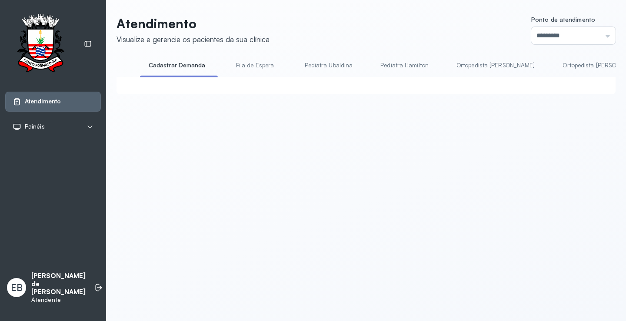
click button "Chamar próximo"
click button "Sim"
click at [97, 290] on icon at bounding box center [99, 288] width 5 height 4
click button "Sim"
